Goal: Task Accomplishment & Management: Use online tool/utility

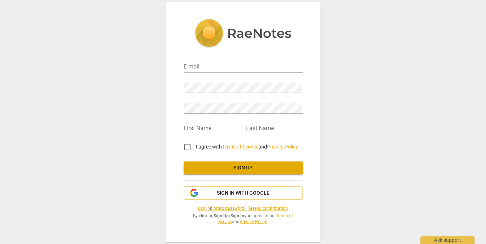
click at [198, 65] on input "email" at bounding box center [243, 67] width 119 height 10
type input "stephaniehull@ku.edu"
type input "Stephanie"
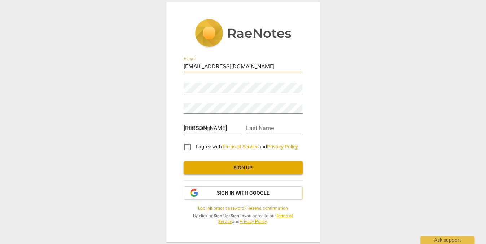
type input "Hull"
click at [187, 145] on input "I agree with Terms of Service and Privacy Policy" at bounding box center [187, 147] width 17 height 17
checkbox input "true"
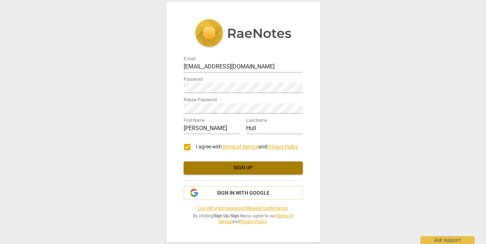
click at [210, 167] on span "Sign up" at bounding box center [242, 167] width 107 height 7
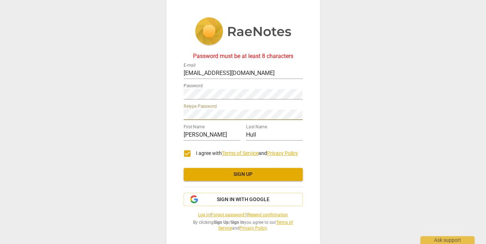
click at [203, 174] on span "Sign up" at bounding box center [242, 174] width 107 height 7
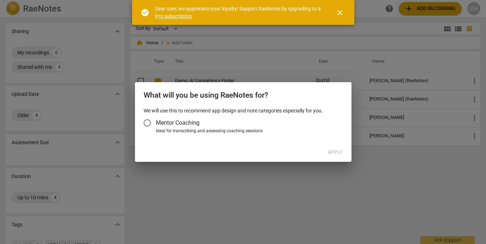
click at [339, 8] on span "close" at bounding box center [339, 12] width 9 height 9
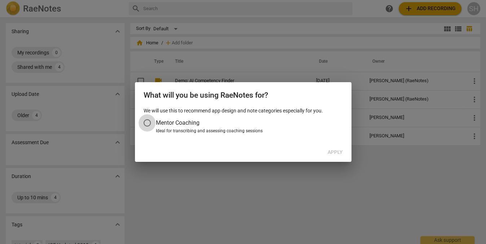
click at [146, 122] on input "Mentor Coaching" at bounding box center [147, 122] width 17 height 17
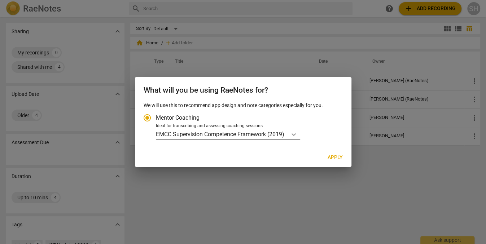
click at [294, 133] on icon "Account type" at bounding box center [293, 134] width 7 height 7
click at [0, 0] on input "Ideal for transcribing and assessing coaching sessions EMCC Supervision Compete…" at bounding box center [0, 0] width 0 height 0
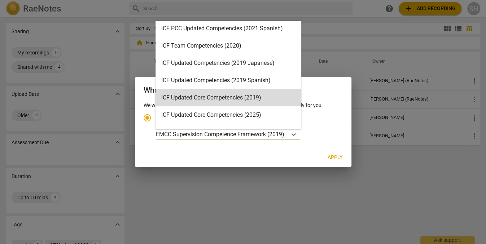
scroll to position [108, 0]
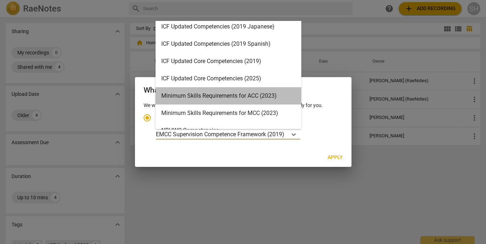
click at [239, 90] on div "Minimum Skills Requirements for ACC (2023)" at bounding box center [228, 95] width 146 height 17
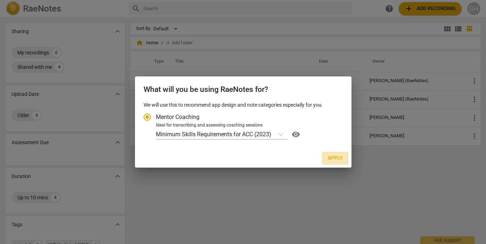
click at [331, 155] on span "Apply" at bounding box center [335, 158] width 15 height 7
radio input "false"
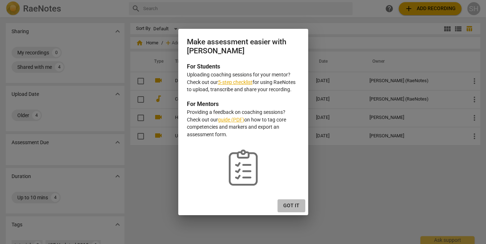
click at [291, 205] on span "Got it" at bounding box center [291, 205] width 16 height 7
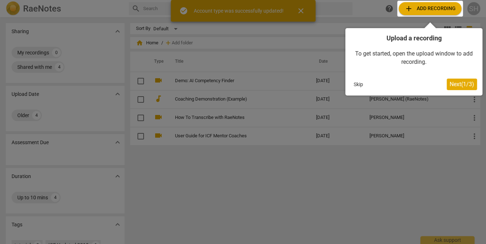
click at [449, 83] on span "Next ( 1 / 3 )" at bounding box center [461, 84] width 25 height 7
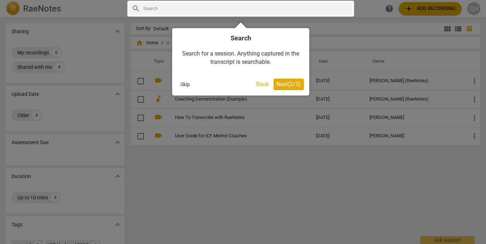
click at [278, 84] on span "Next ( 2 / 3 )" at bounding box center [288, 84] width 25 height 7
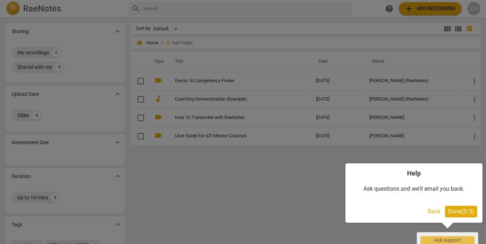
drag, startPoint x: 449, startPoint y: 210, endPoint x: 445, endPoint y: 192, distance: 18.0
click at [449, 208] on span "Done ( 3 / 3 )" at bounding box center [461, 211] width 26 height 7
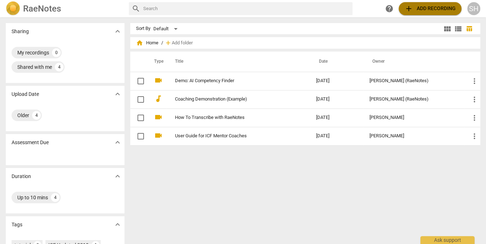
click at [421, 8] on span "add Add recording" at bounding box center [429, 8] width 51 height 9
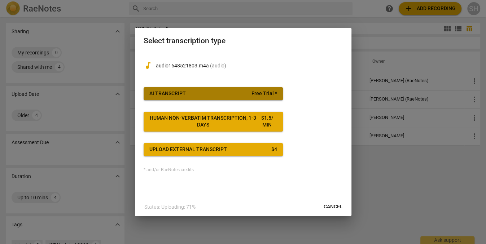
click at [221, 93] on span "AI Transcript Free Trial *" at bounding box center [213, 93] width 128 height 7
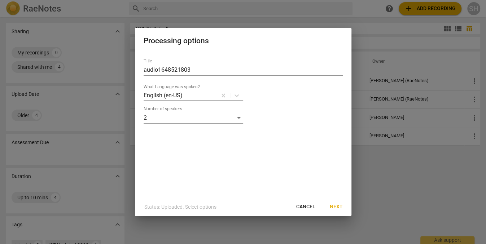
click at [334, 205] on span "Next" at bounding box center [336, 206] width 13 height 7
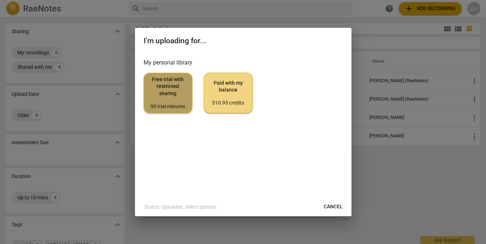
click at [169, 93] on span "Free trial with restricted sharing 90 trial minutes" at bounding box center [168, 93] width 36 height 34
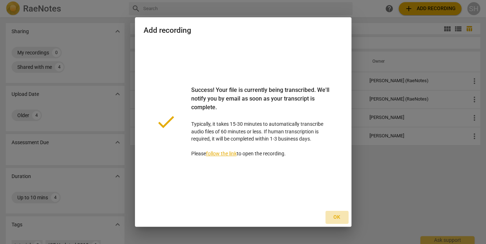
click at [336, 214] on span "Ok" at bounding box center [337, 217] width 12 height 7
